Goal: Navigation & Orientation: Find specific page/section

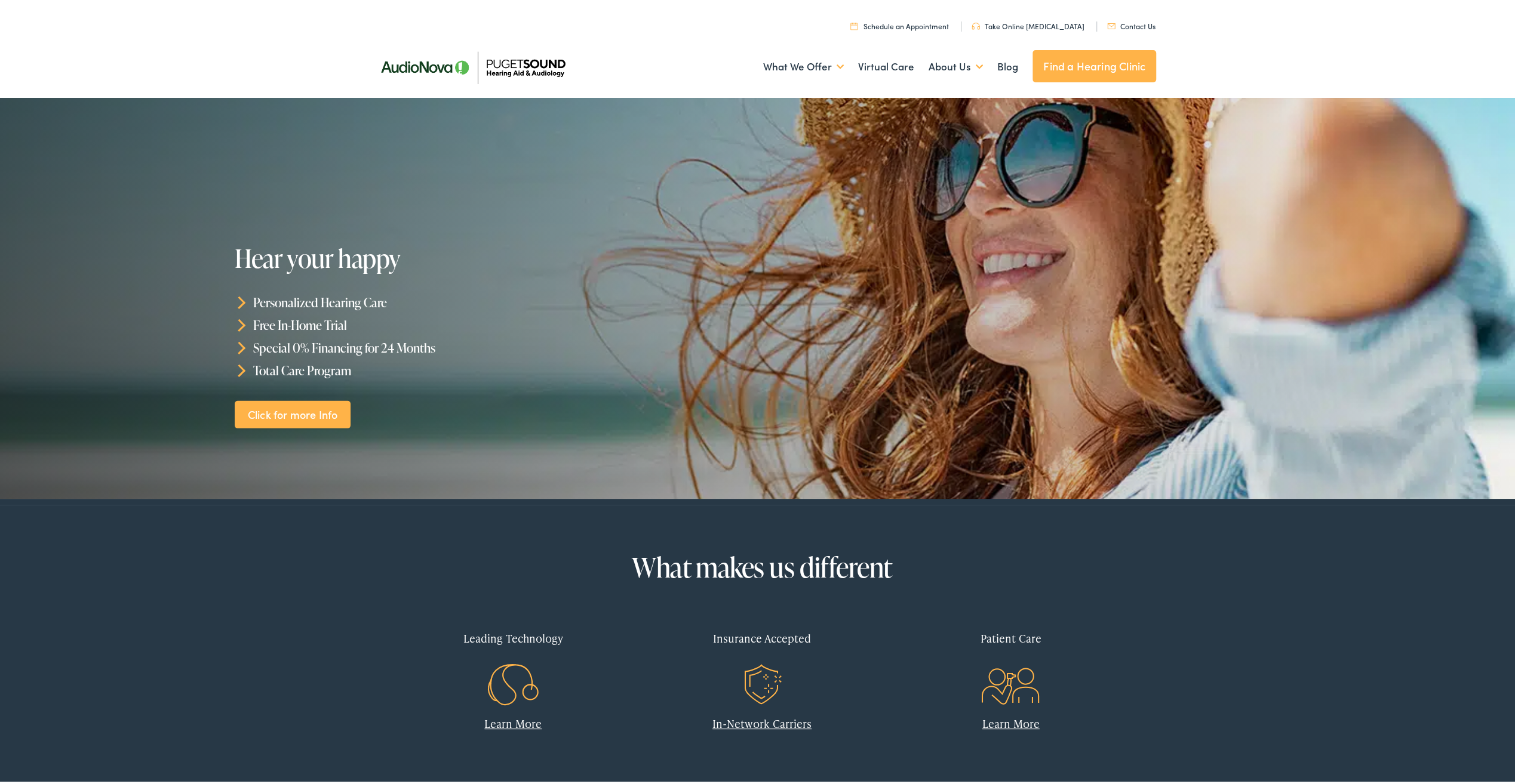
click at [752, 635] on div "Insurance Accepted" at bounding box center [762, 636] width 231 height 35
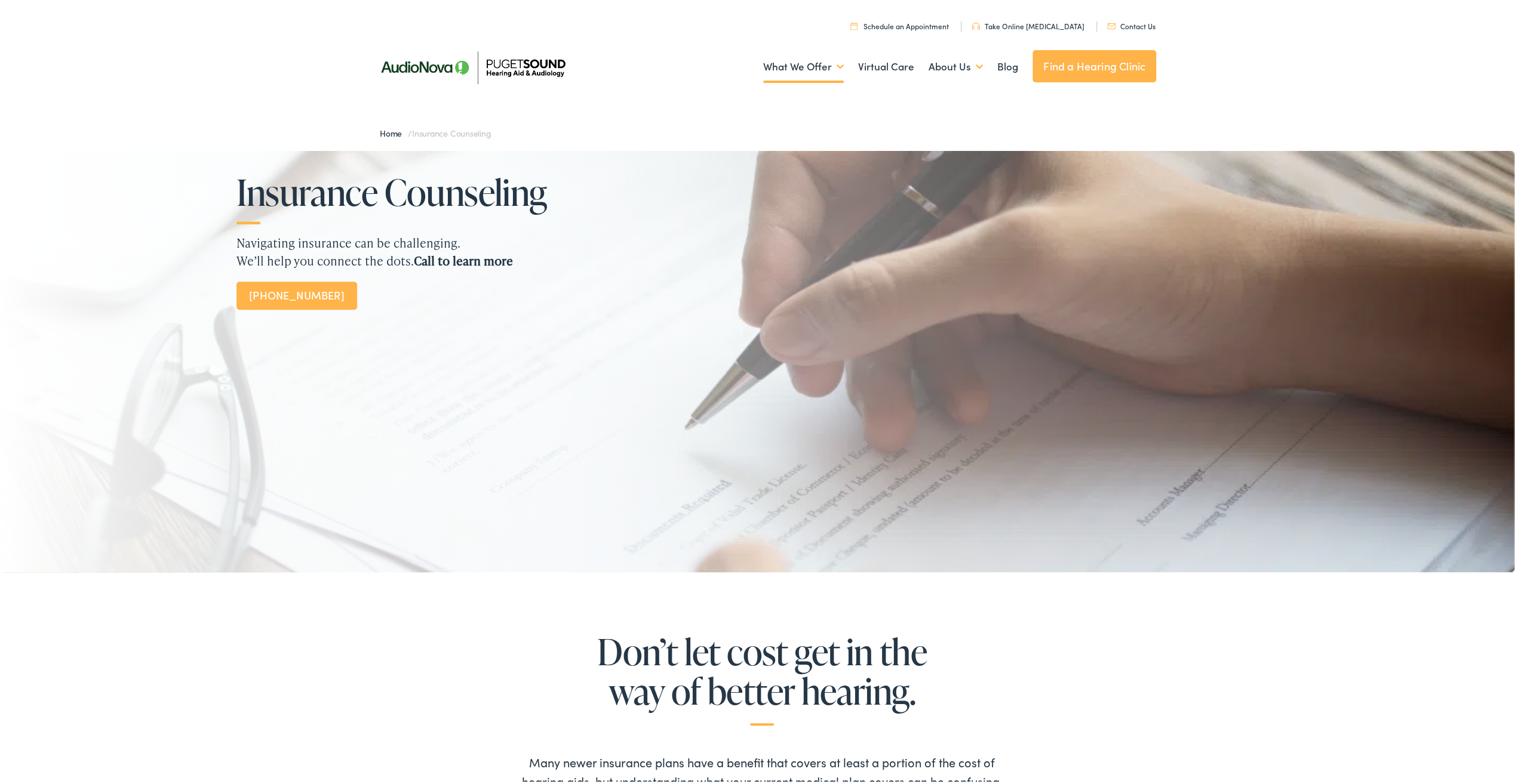
click at [1098, 62] on link "Find a Hearing Clinic" at bounding box center [1094, 64] width 124 height 32
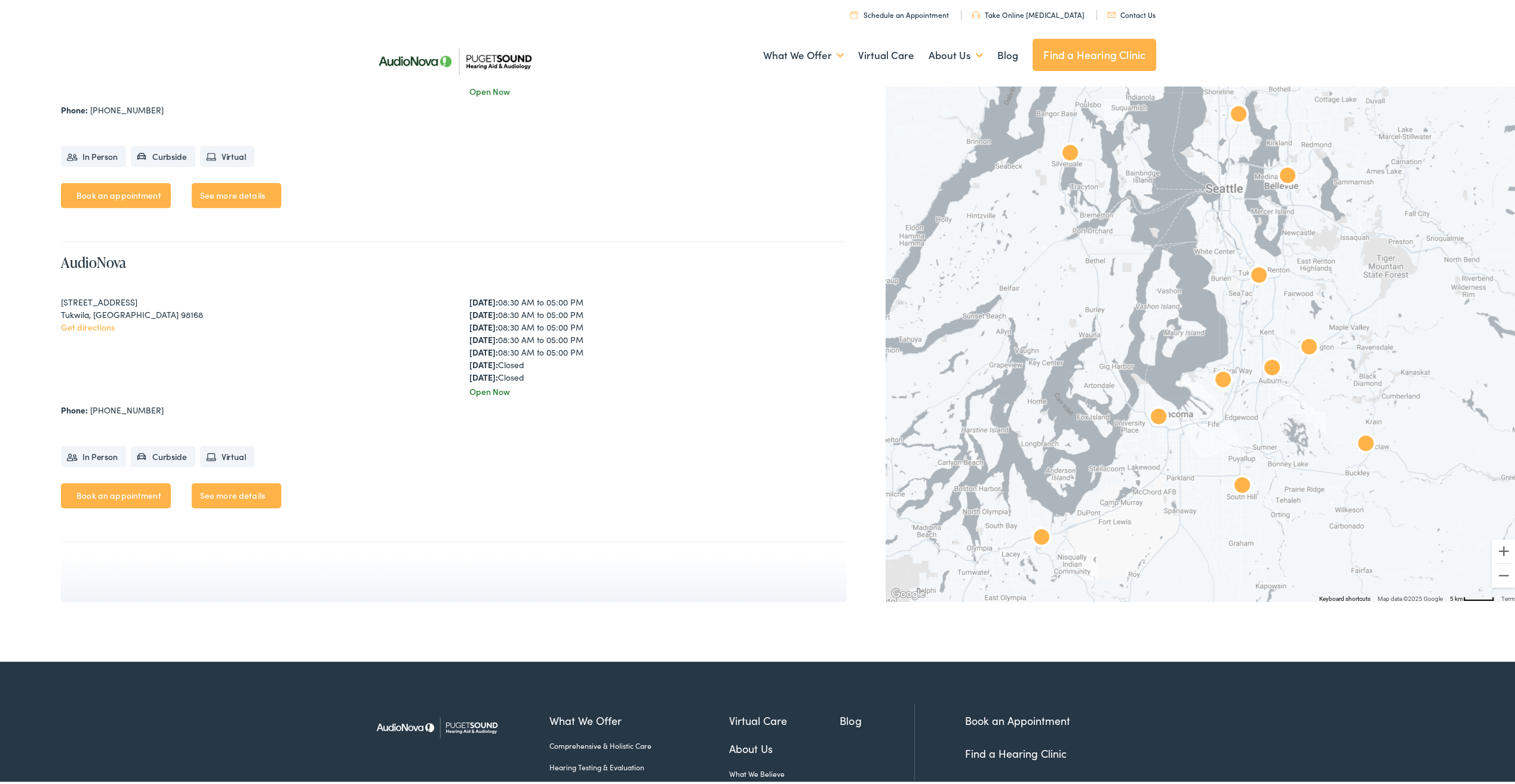
scroll to position [3751, 0]
